Goal: Book appointment/travel/reservation

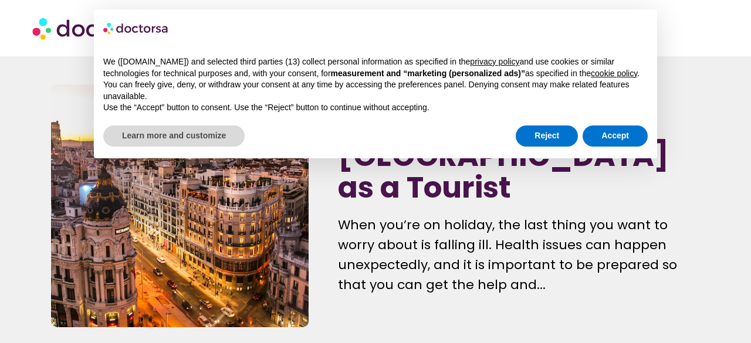
scroll to position [18, 0]
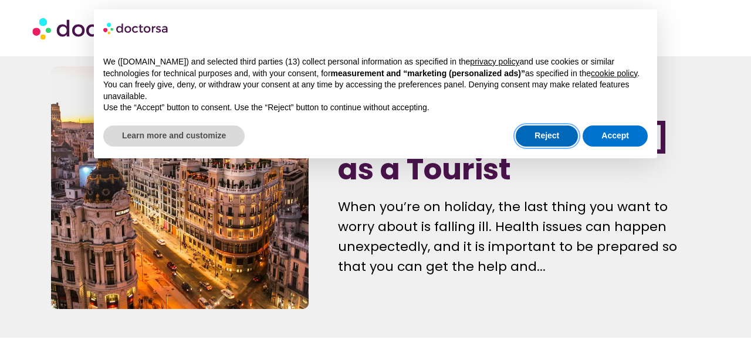
click at [548, 126] on button "Reject" at bounding box center [547, 136] width 62 height 21
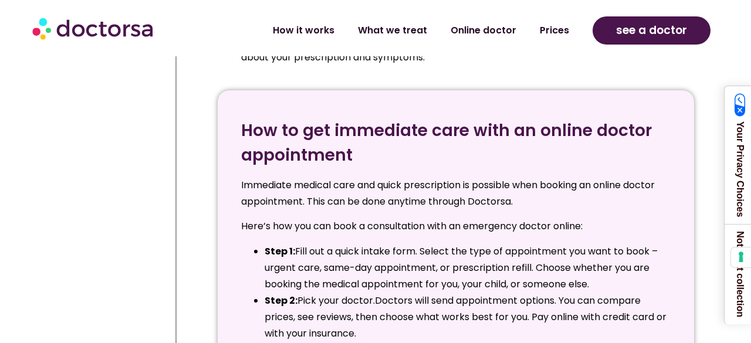
scroll to position [1812, 0]
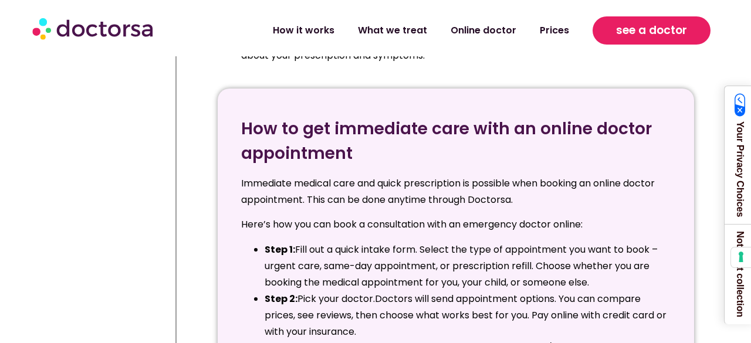
click at [651, 29] on span "see a doctor" at bounding box center [651, 30] width 71 height 19
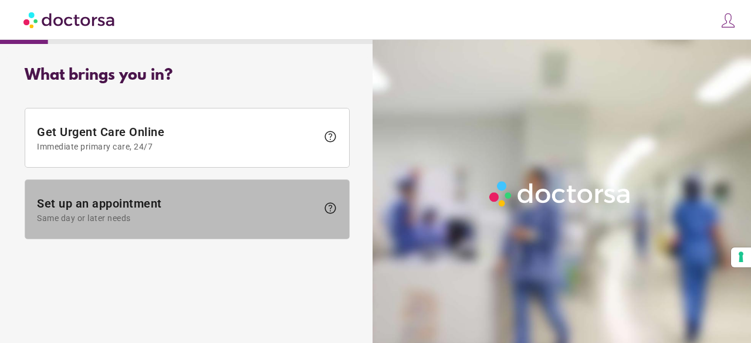
click at [228, 197] on span "Set up an appointment Same day or later needs" at bounding box center [177, 210] width 280 height 26
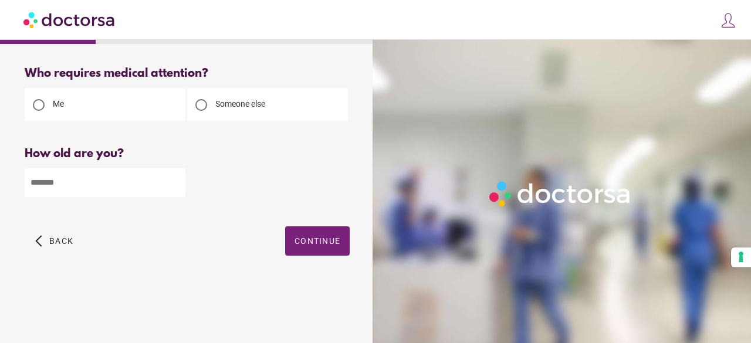
click at [233, 104] on span "Someone else" at bounding box center [240, 103] width 50 height 9
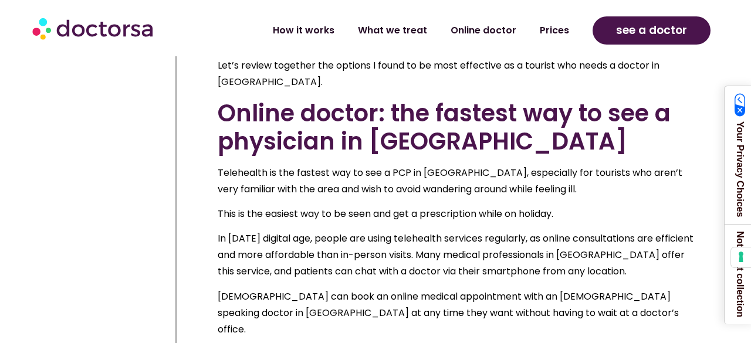
scroll to position [1218, 0]
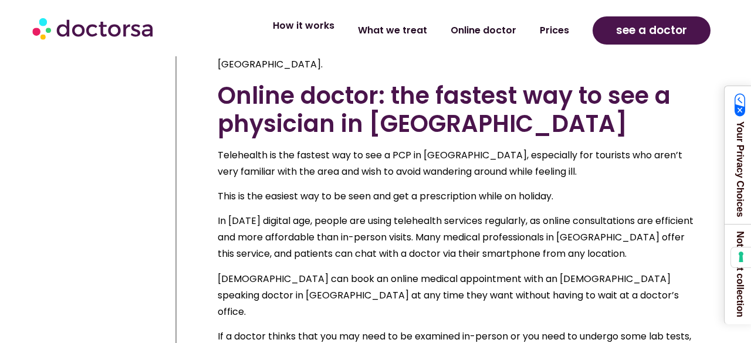
click at [326, 25] on link "How it works" at bounding box center [303, 25] width 85 height 27
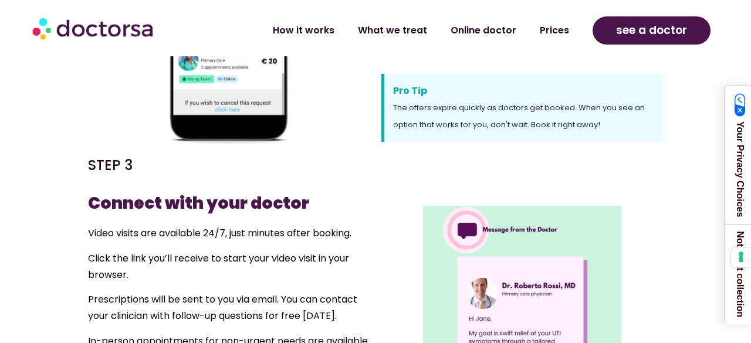
scroll to position [737, 0]
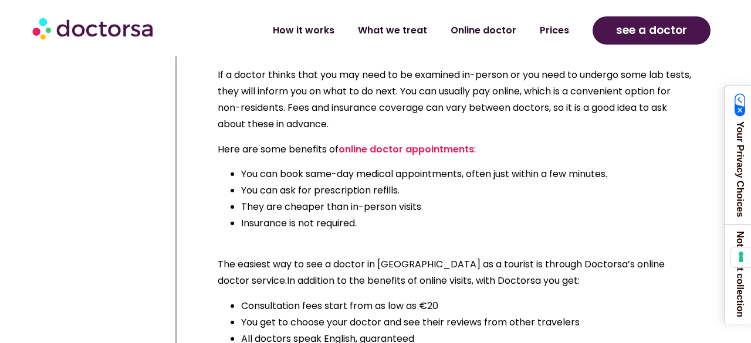
scroll to position [1539, 0]
